Goal: Transaction & Acquisition: Purchase product/service

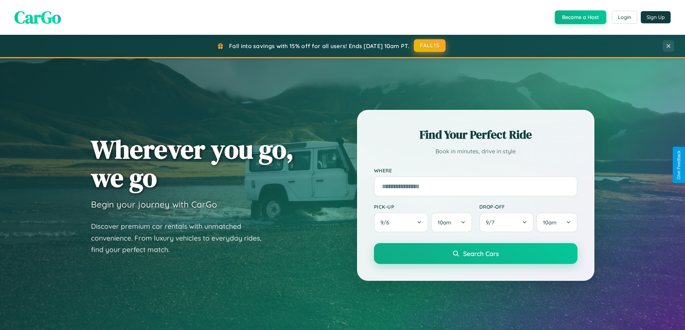
click at [430, 46] on button "FALL15" at bounding box center [430, 45] width 32 height 13
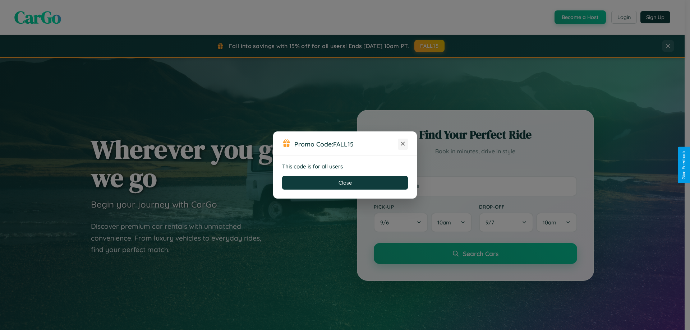
click at [403, 144] on icon at bounding box center [402, 143] width 7 height 7
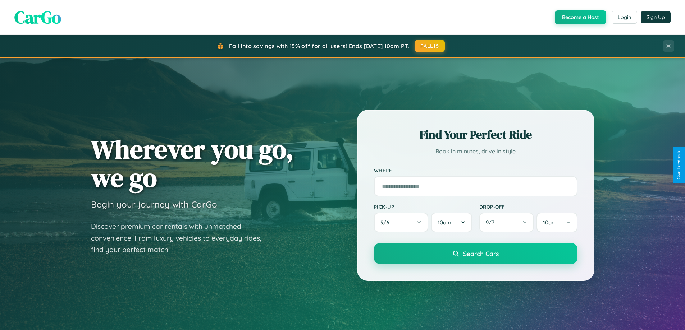
scroll to position [21, 0]
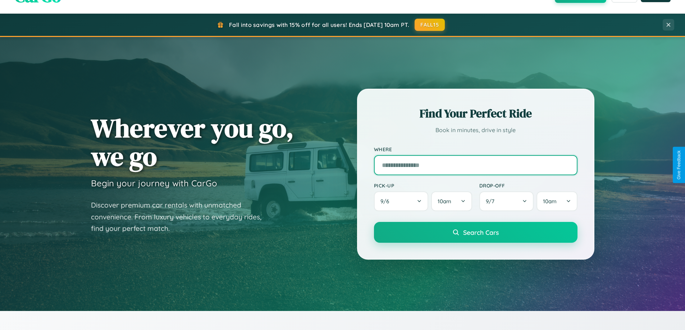
click at [475, 165] on input "text" at bounding box center [475, 165] width 203 height 20
type input "*********"
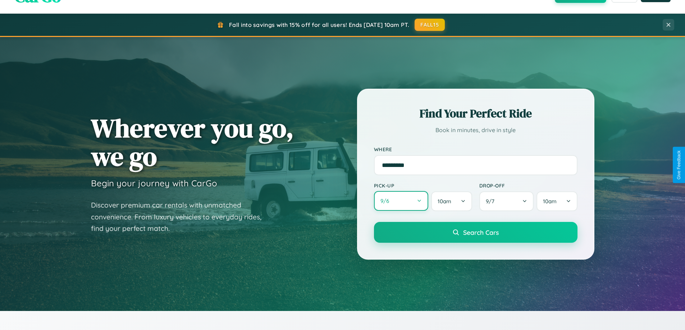
click at [401, 202] on button "9 / 6" at bounding box center [401, 201] width 55 height 20
select select "*"
select select "****"
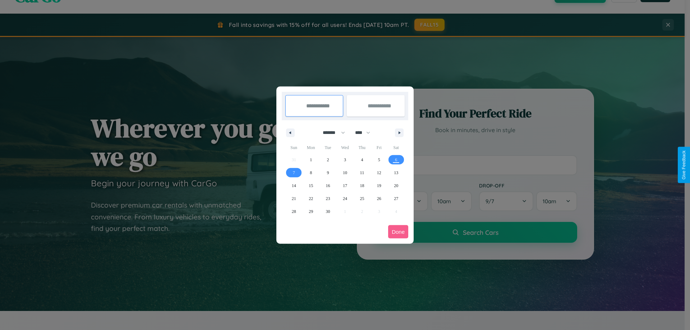
drag, startPoint x: 331, startPoint y: 133, endPoint x: 345, endPoint y: 144, distance: 18.4
click at [331, 133] on select "******* ******** ***** ***** *** **** **** ****** ********* ******* ******** **…" at bounding box center [332, 133] width 31 height 12
select select "*"
drag, startPoint x: 366, startPoint y: 133, endPoint x: 345, endPoint y: 144, distance: 23.8
click at [366, 133] on select "**** **** **** **** **** **** **** **** **** **** **** **** **** **** **** ****…" at bounding box center [362, 133] width 22 height 12
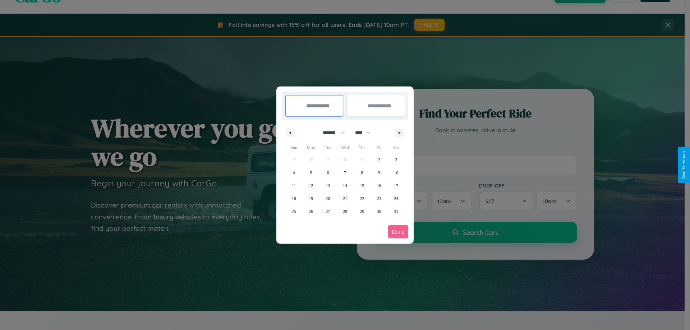
select select "****"
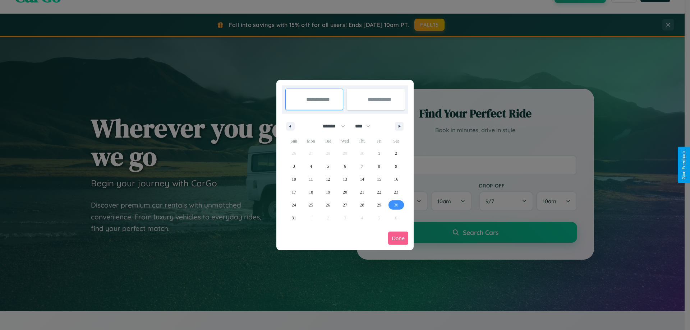
click at [396, 205] on span "30" at bounding box center [396, 205] width 4 height 13
type input "**********"
click at [399, 126] on icon "button" at bounding box center [401, 126] width 4 height 3
select select "*"
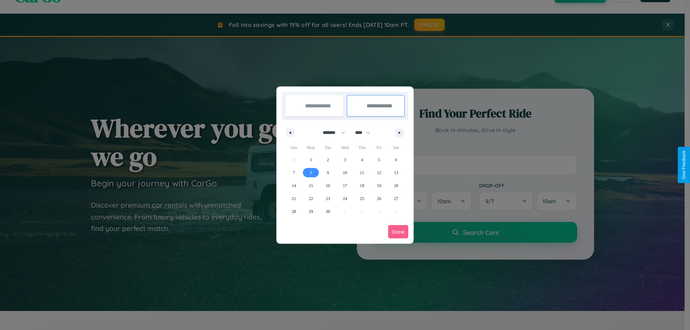
click at [311, 173] on span "8" at bounding box center [311, 172] width 2 height 13
type input "**********"
select select "*"
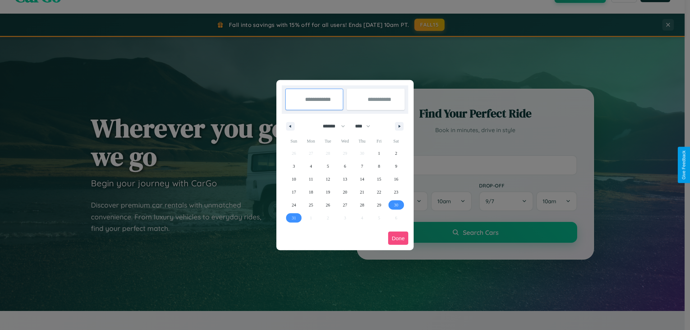
click at [398, 238] on button "Done" at bounding box center [398, 238] width 20 height 13
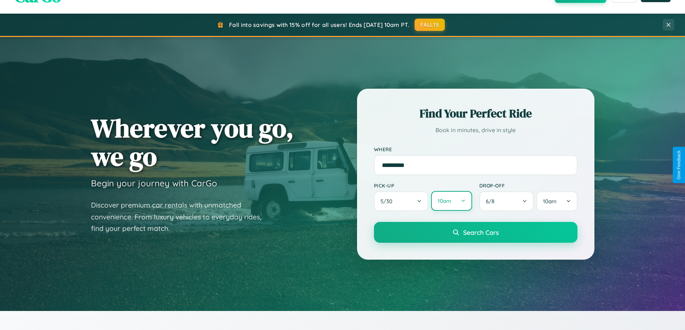
click at [451, 201] on button "10am" at bounding box center [451, 201] width 41 height 20
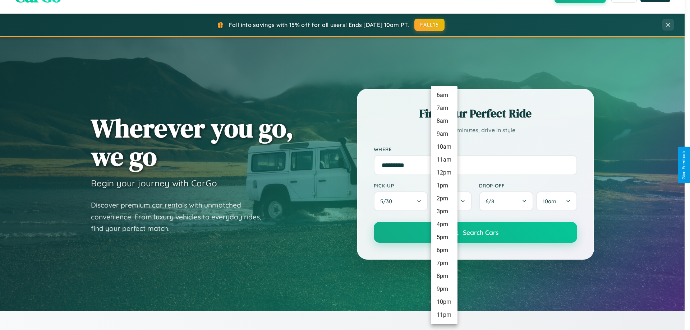
click at [444, 302] on li "10pm" at bounding box center [444, 302] width 27 height 13
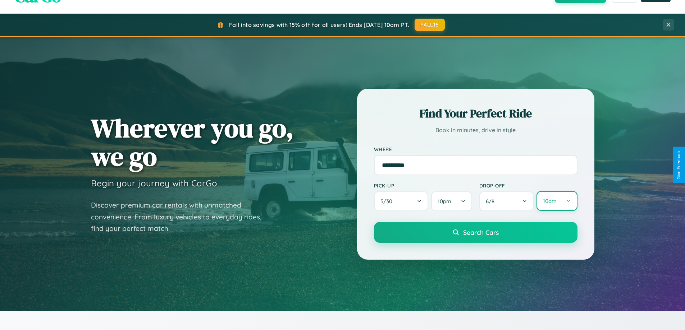
click at [556, 201] on button "10am" at bounding box center [556, 201] width 41 height 20
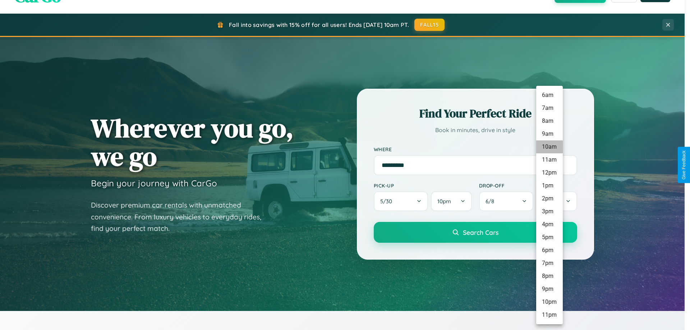
click at [549, 147] on li "10am" at bounding box center [549, 147] width 27 height 13
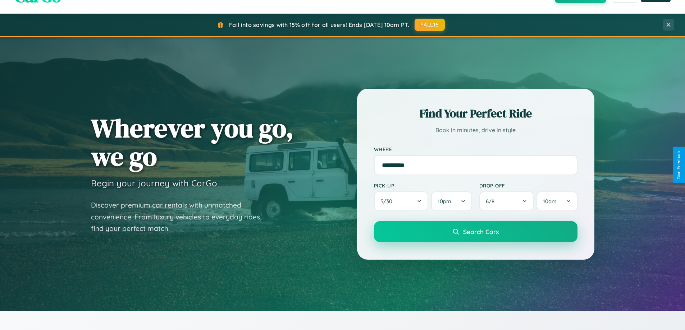
click at [475, 233] on span "Search Cars" at bounding box center [481, 232] width 36 height 8
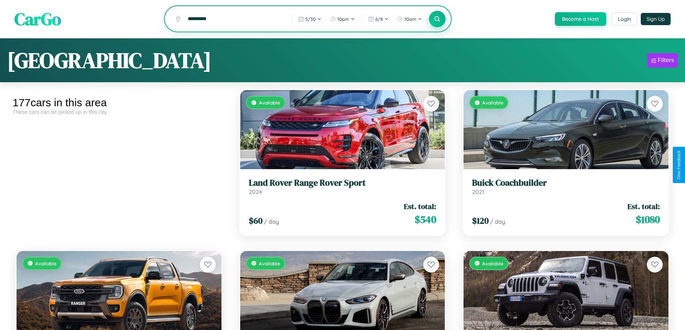
click at [437, 19] on icon at bounding box center [437, 18] width 7 height 7
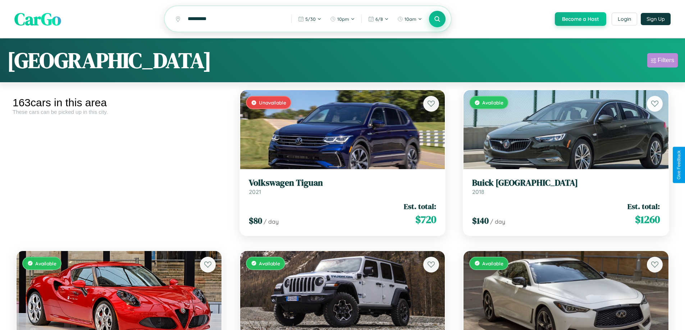
click at [662, 61] on div "Filters" at bounding box center [665, 60] width 17 height 7
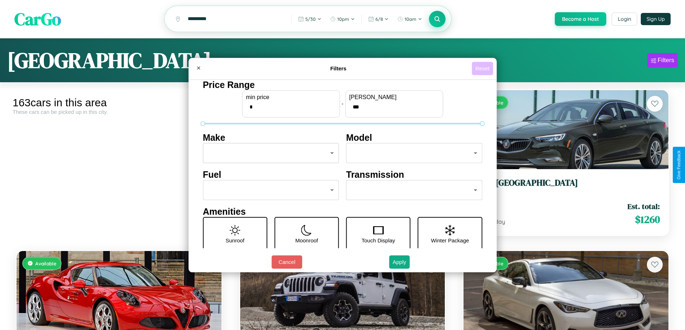
click at [483, 68] on button "Reset" at bounding box center [482, 68] width 21 height 13
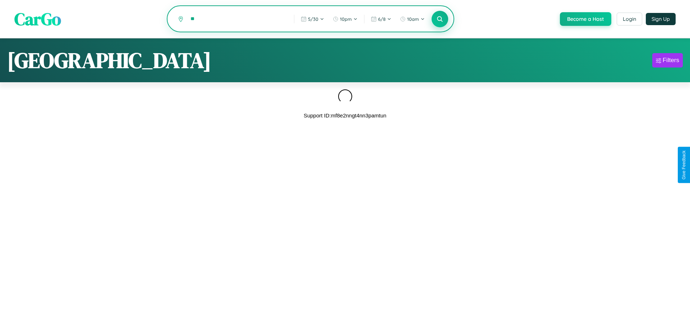
type input "*"
type input "******"
click at [439, 19] on icon at bounding box center [439, 18] width 7 height 7
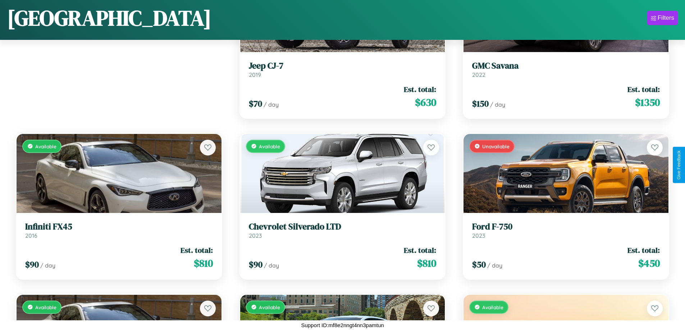
scroll to position [423, 0]
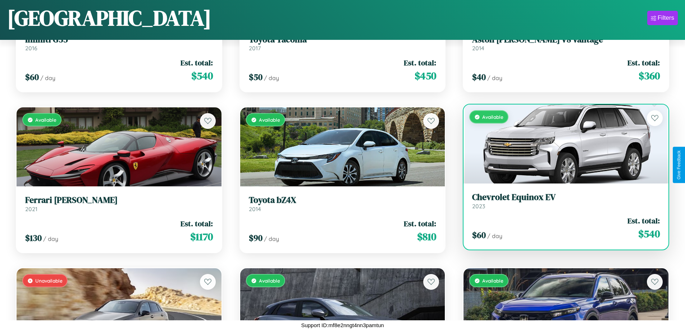
click at [561, 204] on link "Chevrolet Equinox EV 2023" at bounding box center [566, 201] width 188 height 18
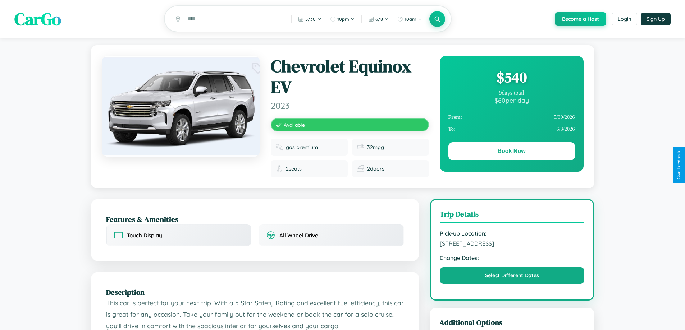
click at [511, 78] on div "$ 540" at bounding box center [511, 77] width 127 height 19
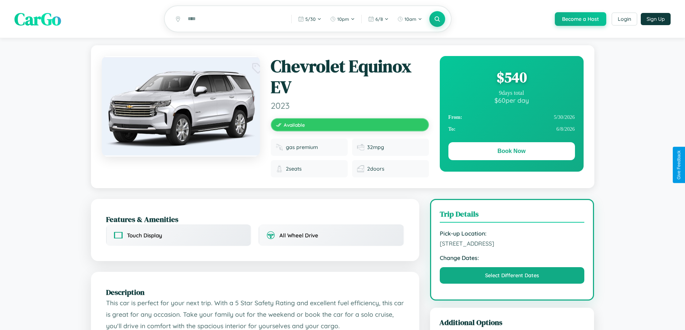
click at [511, 78] on div "$ 540" at bounding box center [511, 77] width 127 height 19
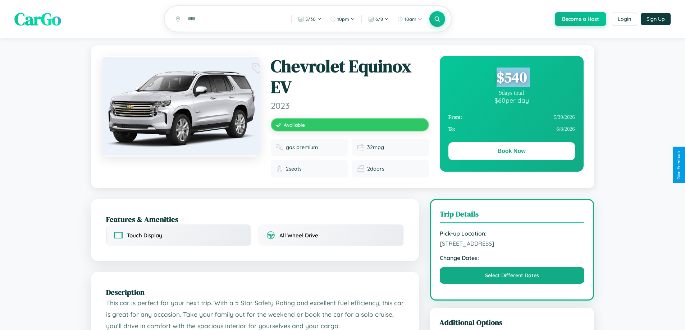
click at [511, 78] on div "$ 540" at bounding box center [511, 77] width 127 height 19
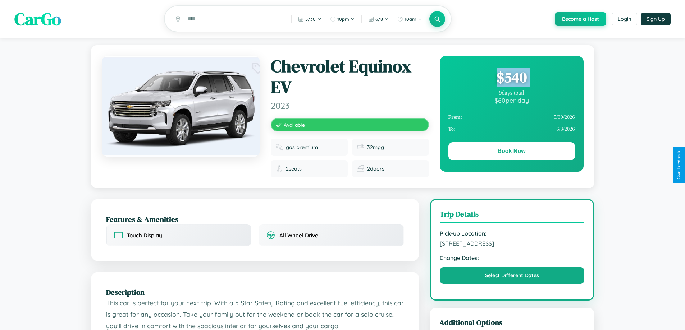
click at [511, 78] on div "$ 540" at bounding box center [511, 77] width 127 height 19
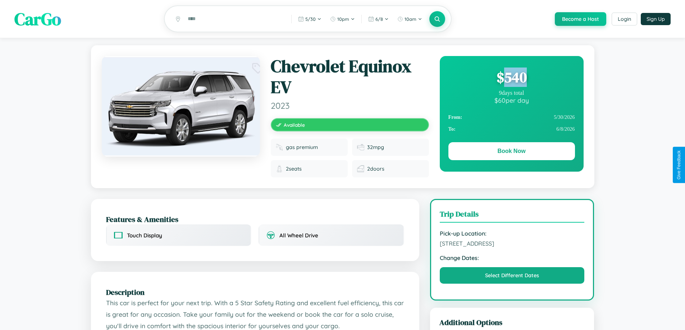
click at [511, 78] on div "$ 540" at bounding box center [511, 77] width 127 height 19
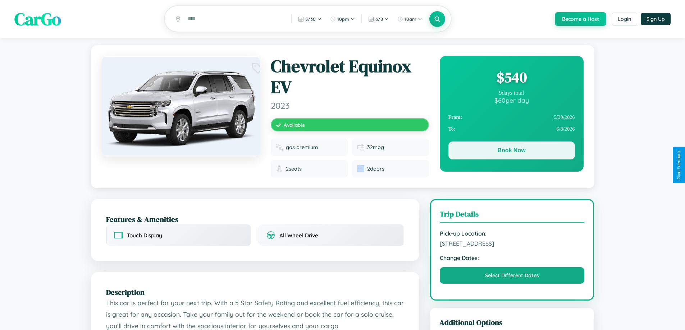
click at [511, 152] on button "Book Now" at bounding box center [511, 151] width 127 height 18
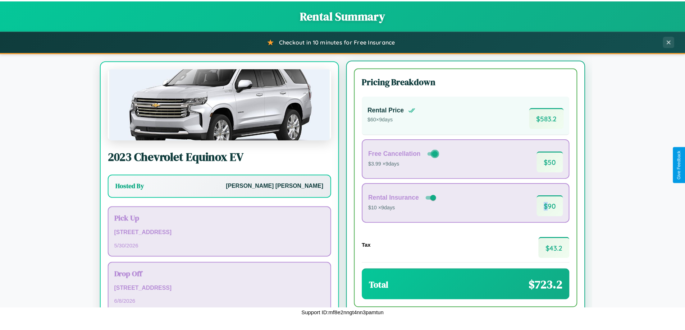
scroll to position [33, 0]
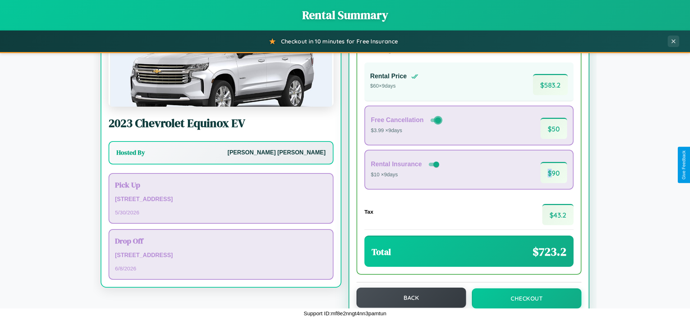
click at [408, 298] on button "Back" at bounding box center [412, 298] width 110 height 20
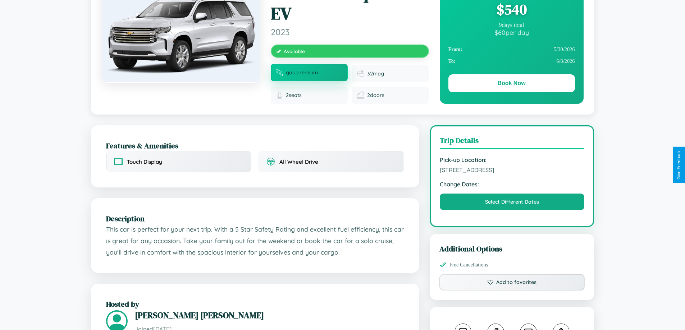
scroll to position [80, 0]
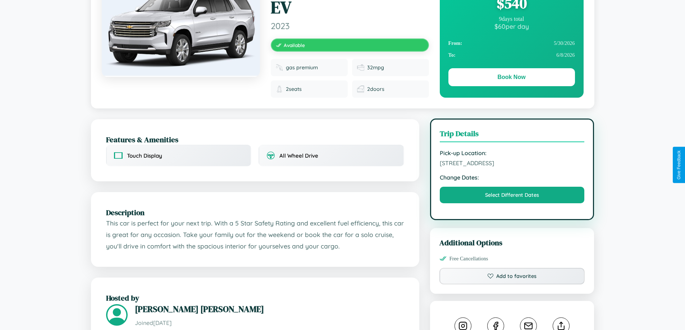
click at [512, 164] on span "[STREET_ADDRESS]" at bounding box center [512, 163] width 145 height 7
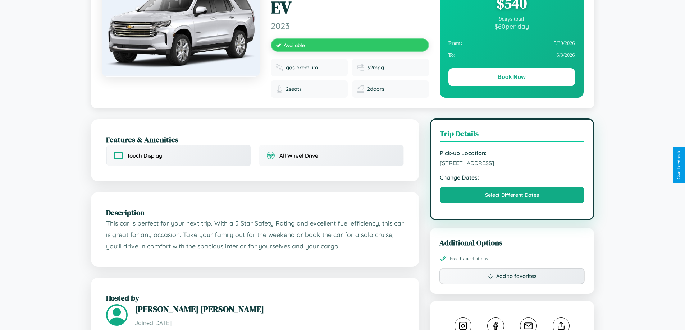
click at [512, 164] on span "[STREET_ADDRESS]" at bounding box center [512, 163] width 145 height 7
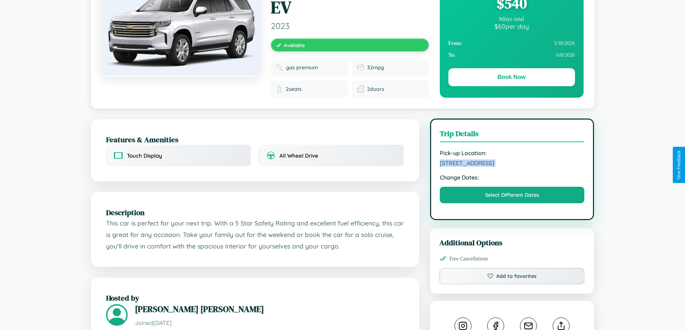
click at [512, 164] on span "[STREET_ADDRESS]" at bounding box center [512, 163] width 145 height 7
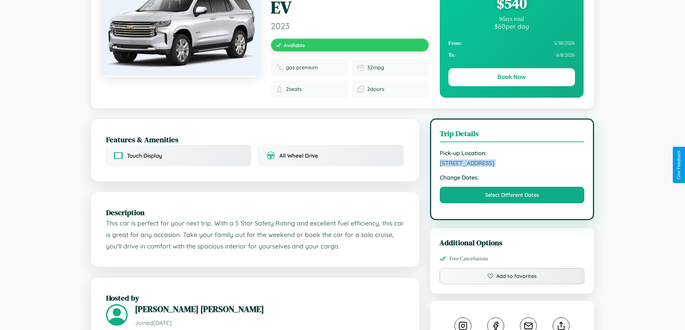
click at [512, 164] on span "[STREET_ADDRESS]" at bounding box center [512, 163] width 145 height 7
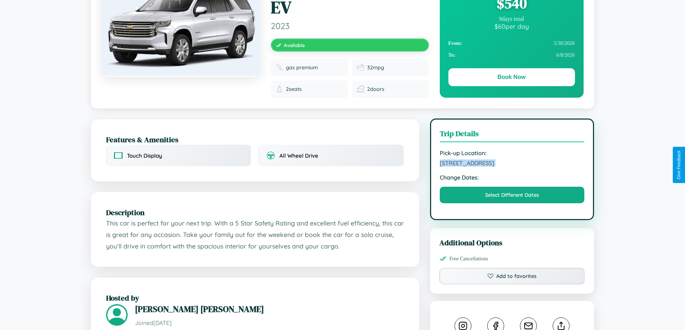
click at [512, 164] on span "[STREET_ADDRESS]" at bounding box center [512, 163] width 145 height 7
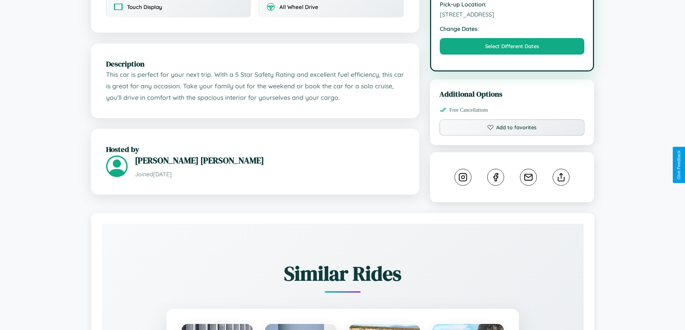
scroll to position [242, 0]
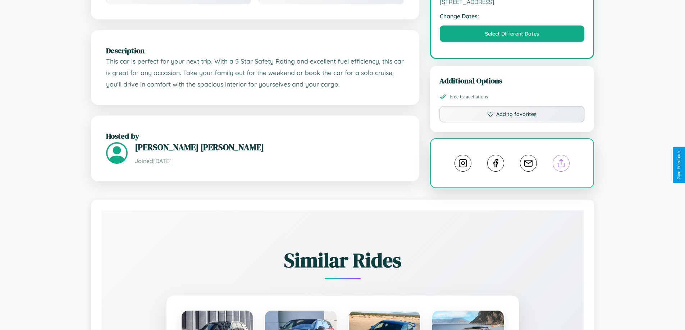
click at [561, 164] on line at bounding box center [561, 162] width 0 height 5
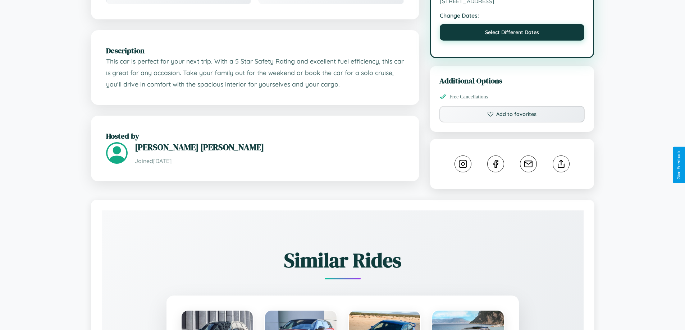
click at [512, 33] on button "Select Different Dates" at bounding box center [512, 32] width 145 height 17
select select "*"
select select "****"
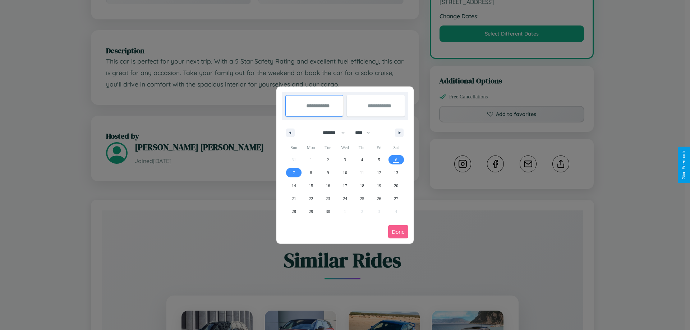
drag, startPoint x: 331, startPoint y: 133, endPoint x: 345, endPoint y: 144, distance: 18.4
click at [331, 133] on select "******* ******** ***** ***** *** **** **** ****** ********* ******* ******** **…" at bounding box center [332, 133] width 31 height 12
select select "*"
drag, startPoint x: 366, startPoint y: 133, endPoint x: 345, endPoint y: 144, distance: 23.8
click at [366, 133] on select "**** **** **** **** **** **** **** **** **** **** **** **** **** **** **** ****…" at bounding box center [362, 133] width 22 height 12
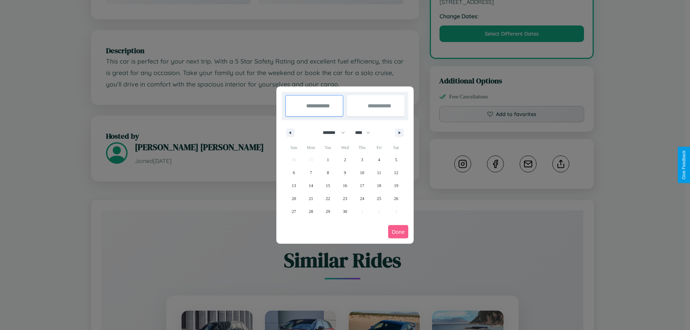
select select "****"
click at [396, 198] on span "25" at bounding box center [396, 198] width 4 height 13
type input "**********"
click at [399, 133] on icon "button" at bounding box center [401, 133] width 4 height 3
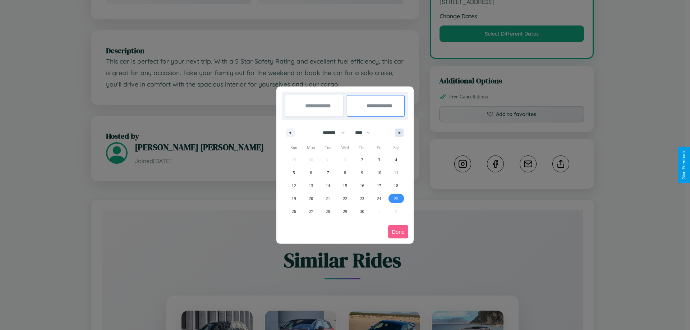
select select "*"
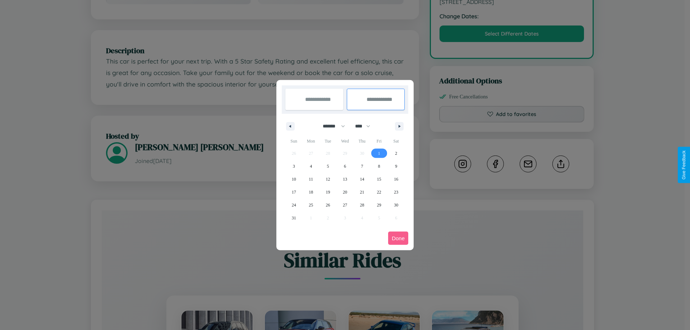
click at [379, 153] on span "1" at bounding box center [379, 153] width 2 height 13
type input "**********"
select select "*"
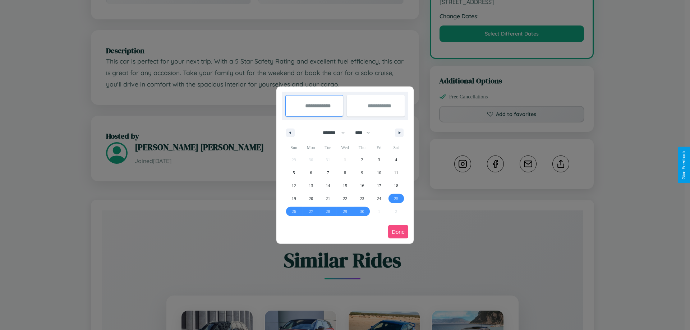
click at [398, 232] on button "Done" at bounding box center [398, 231] width 20 height 13
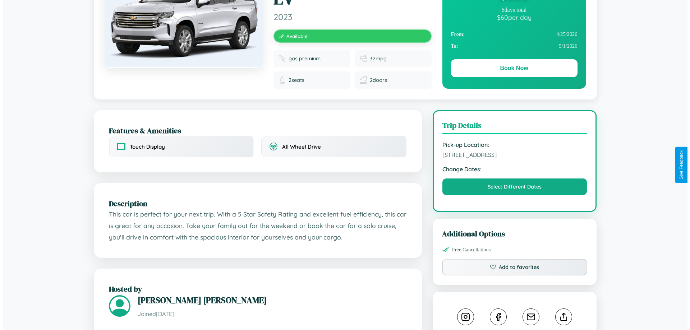
scroll to position [0, 0]
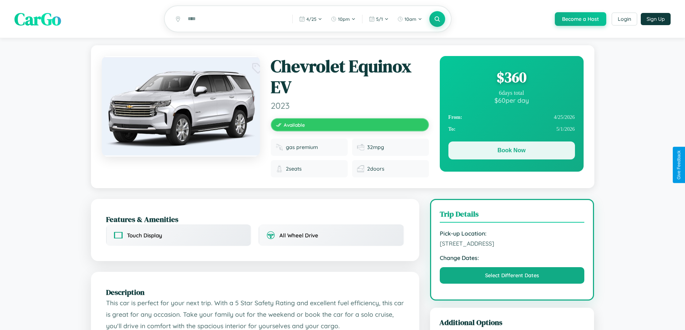
click at [511, 152] on button "Book Now" at bounding box center [511, 151] width 127 height 18
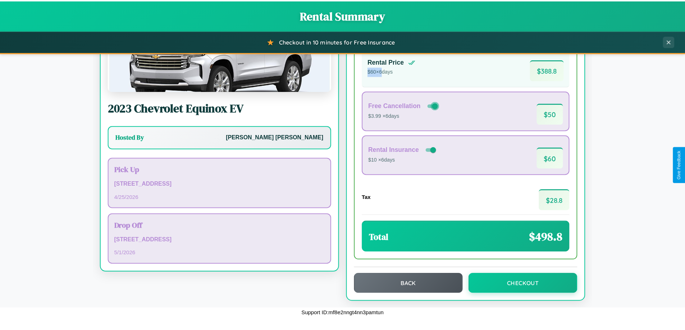
scroll to position [49, 0]
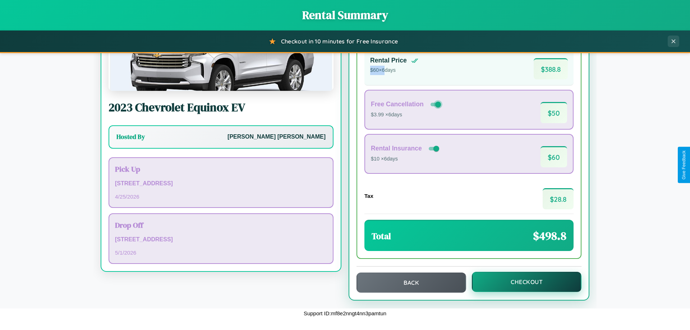
click at [522, 282] on button "Checkout" at bounding box center [527, 282] width 110 height 20
